Goal: Find specific page/section: Find specific page/section

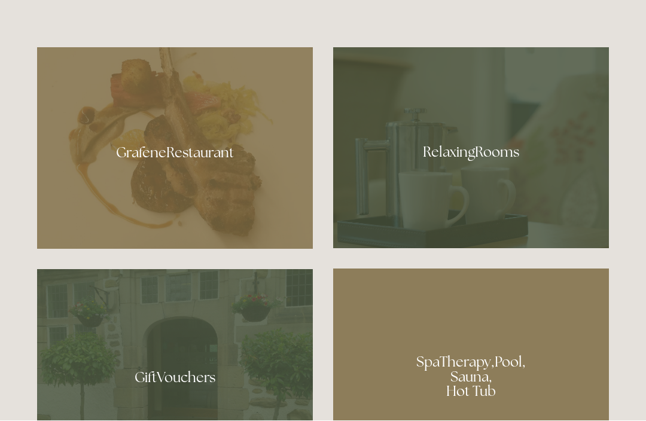
scroll to position [673, 0]
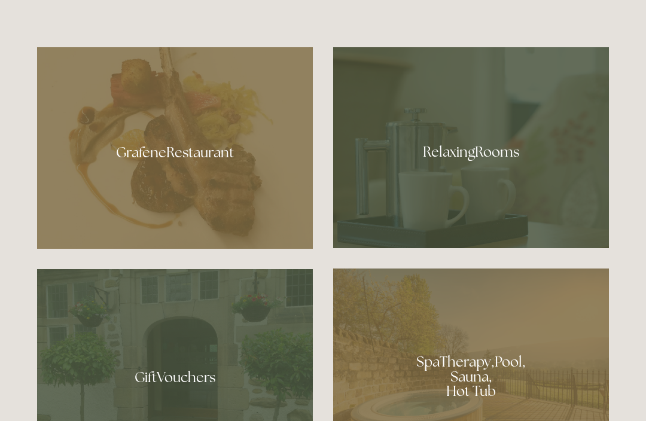
click at [139, 180] on div at bounding box center [175, 148] width 276 height 202
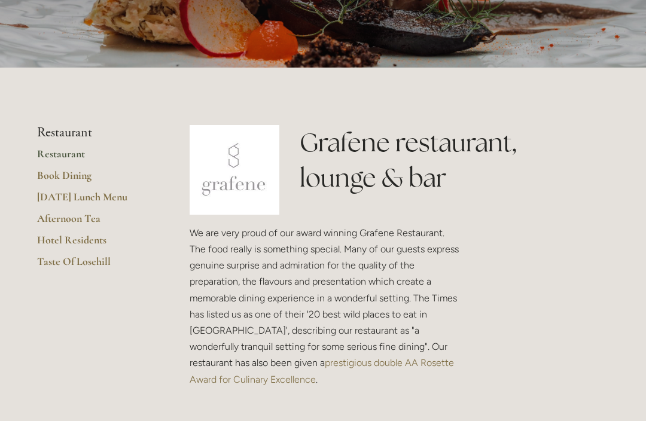
scroll to position [184, 0]
click at [58, 195] on link "[DATE] Lunch Menu" at bounding box center [94, 201] width 114 height 22
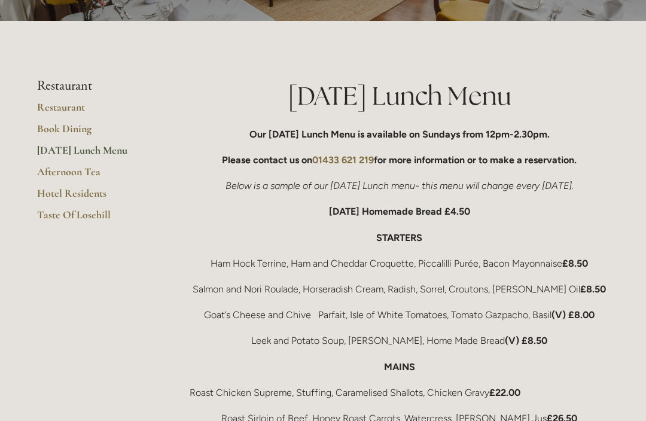
scroll to position [156, 0]
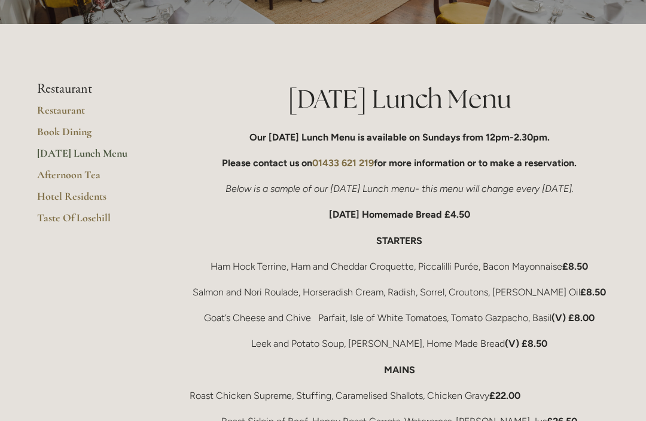
click at [51, 107] on link "Restaurant" at bounding box center [94, 115] width 114 height 22
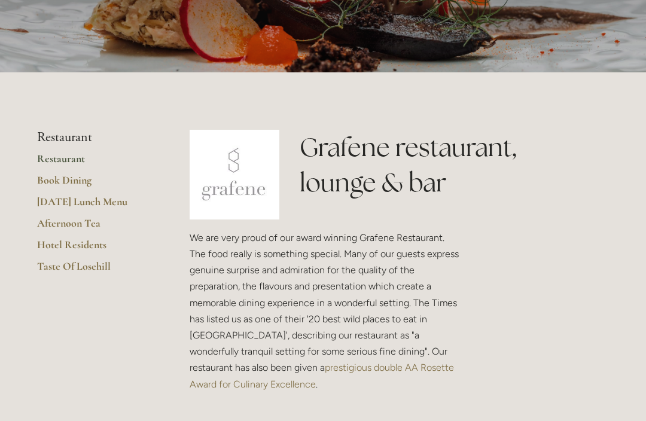
scroll to position [142, 0]
